Goal: Navigation & Orientation: Find specific page/section

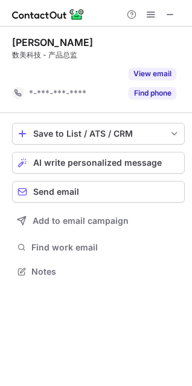
scroll to position [244, 192]
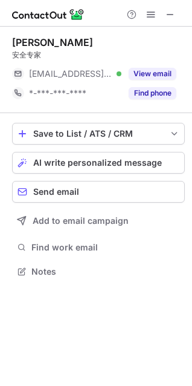
scroll to position [263, 192]
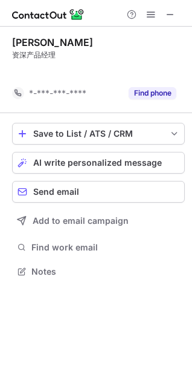
scroll to position [244, 192]
